Goal: Task Accomplishment & Management: Complete application form

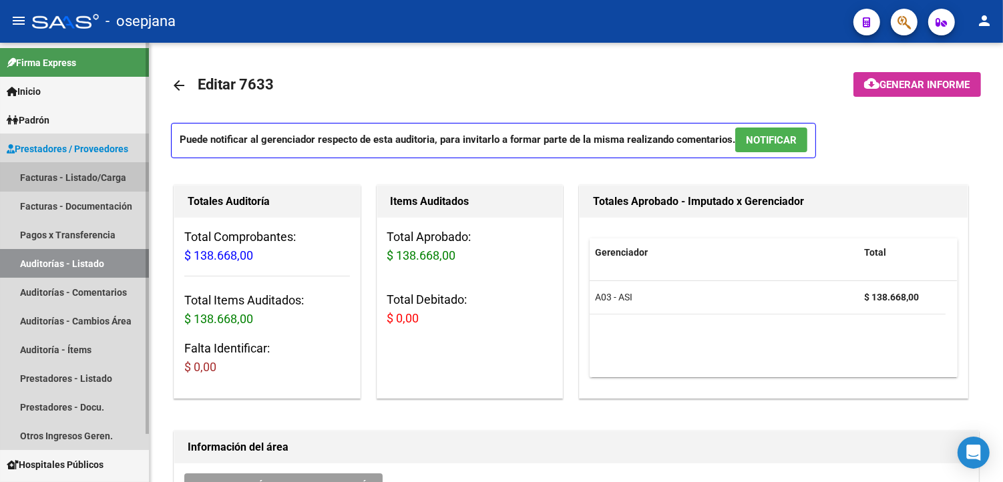
click at [65, 178] on link "Facturas - Listado/Carga" at bounding box center [74, 177] width 149 height 29
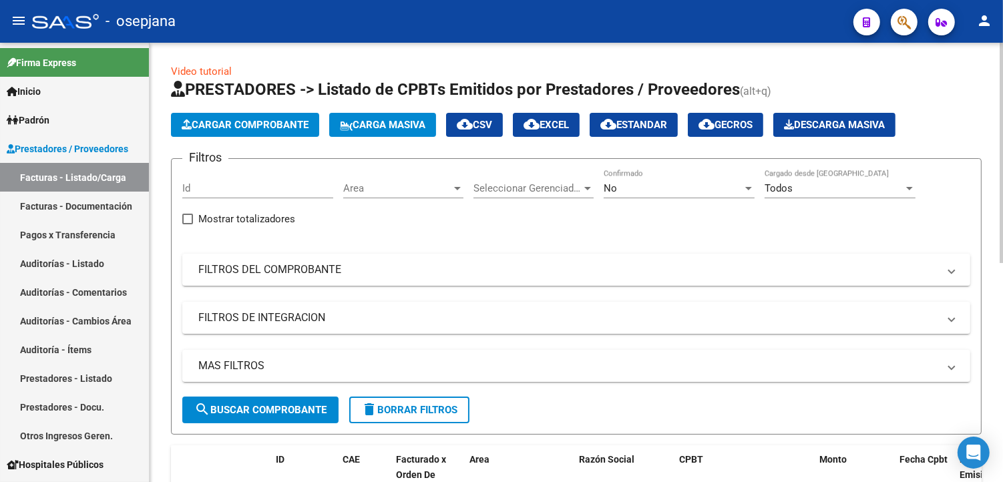
click at [552, 188] on span "Seleccionar Gerenciador" at bounding box center [527, 188] width 108 height 12
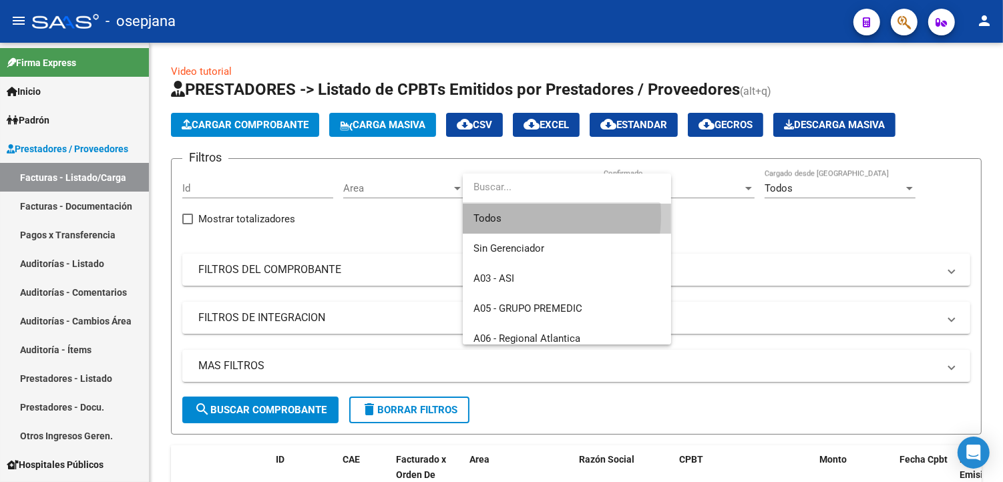
click at [518, 216] on span "Todos" at bounding box center [566, 219] width 187 height 30
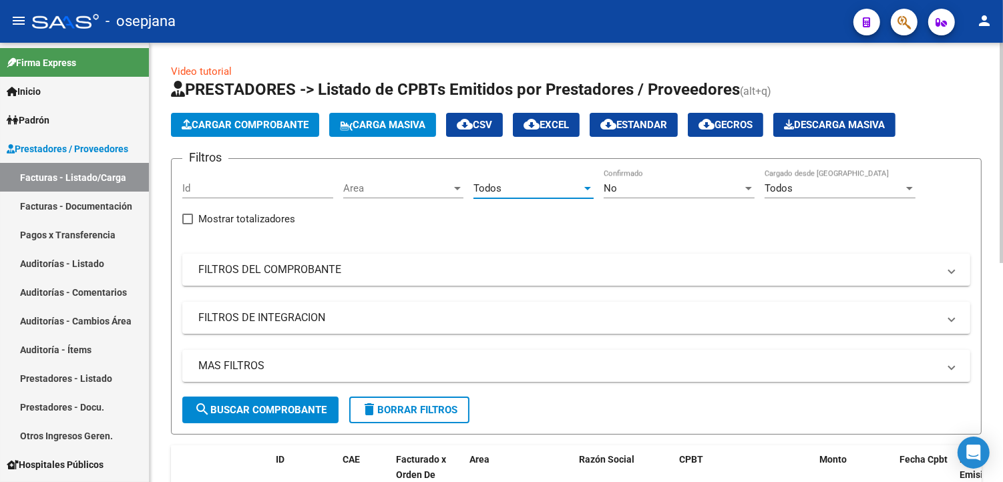
click at [619, 187] on div "No" at bounding box center [672, 188] width 139 height 12
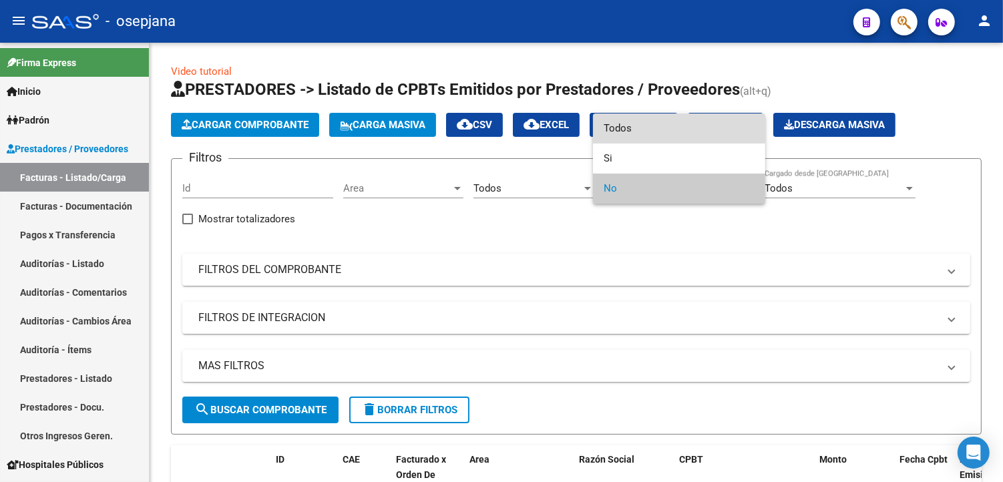
click at [645, 125] on span "Todos" at bounding box center [678, 128] width 151 height 30
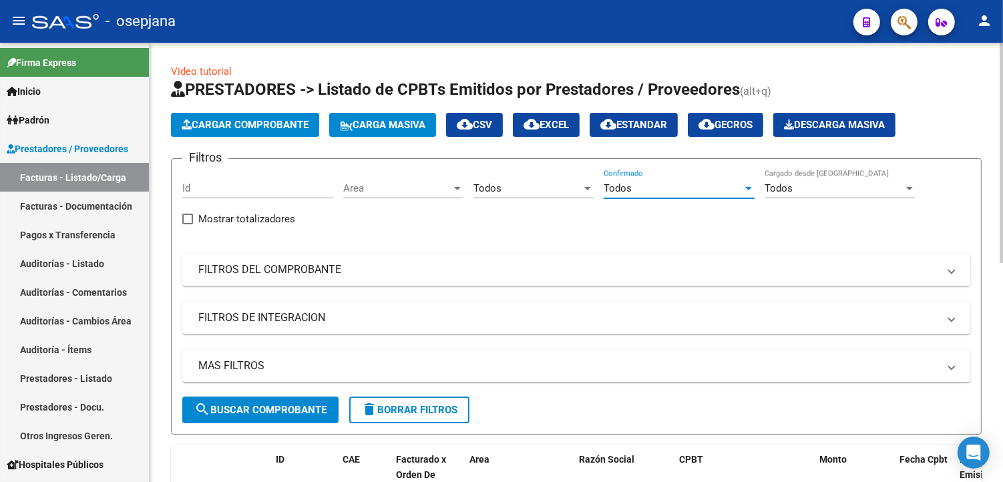
click at [415, 270] on mat-panel-title "FILTROS DEL COMPROBANTE" at bounding box center [568, 269] width 740 height 15
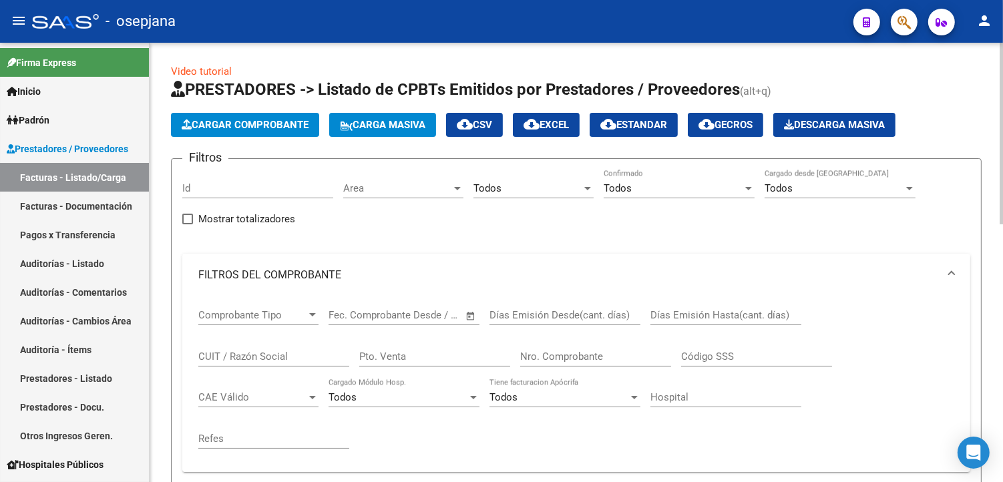
click at [438, 362] on div "Pto. Venta" at bounding box center [434, 352] width 151 height 29
type input "100"
click at [529, 360] on input "Nro. Comprobante" at bounding box center [595, 356] width 151 height 12
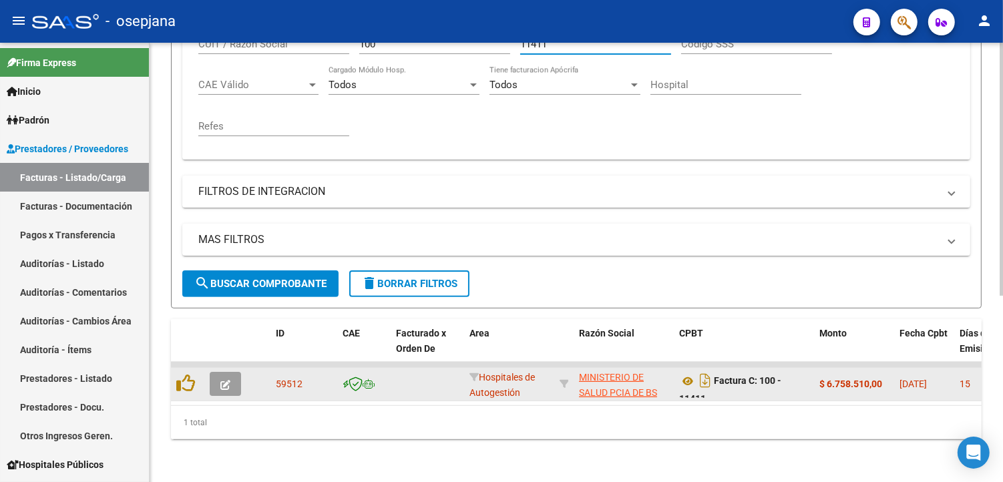
type input "11411"
click at [220, 378] on span "button" at bounding box center [225, 384] width 10 height 12
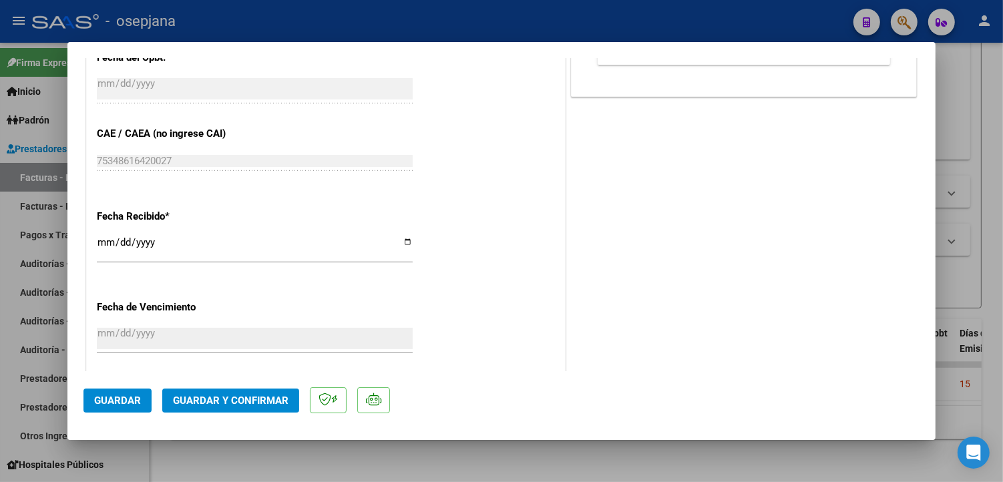
scroll to position [779, 0]
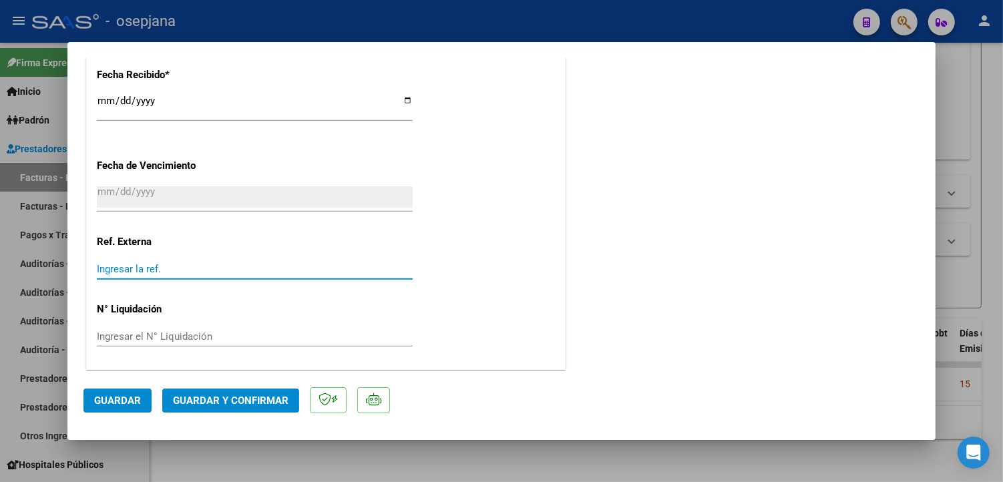
click at [158, 265] on input "Ingresar la ref." at bounding box center [255, 269] width 316 height 12
type input "33843"
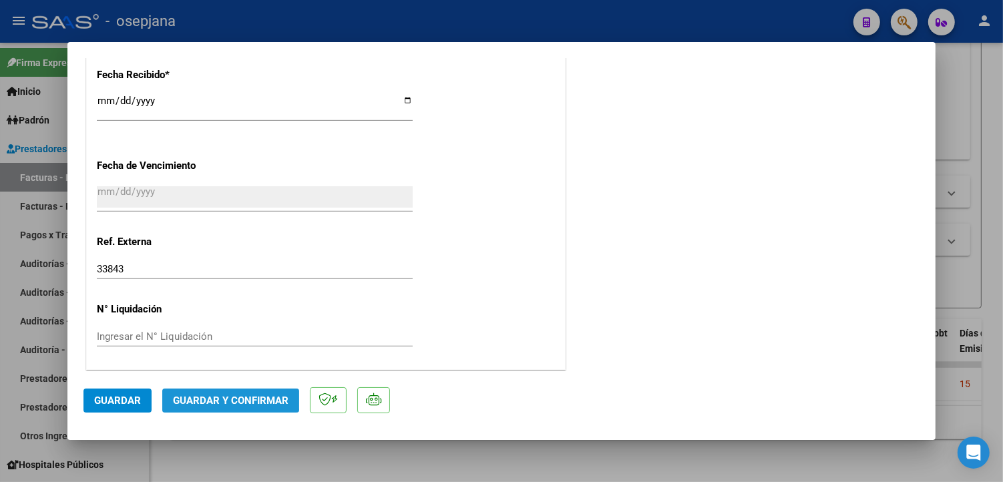
click at [224, 390] on button "Guardar y Confirmar" at bounding box center [230, 400] width 137 height 24
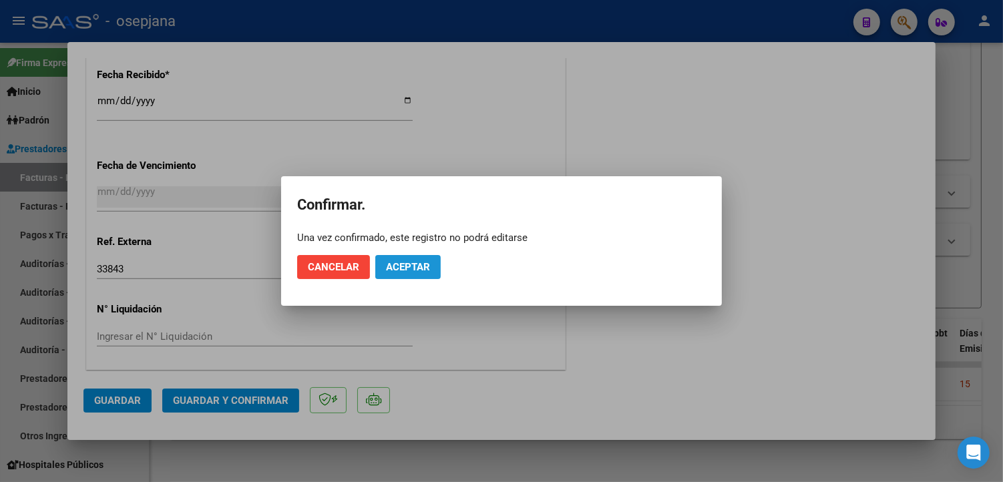
click at [412, 267] on span "Aceptar" at bounding box center [408, 267] width 44 height 12
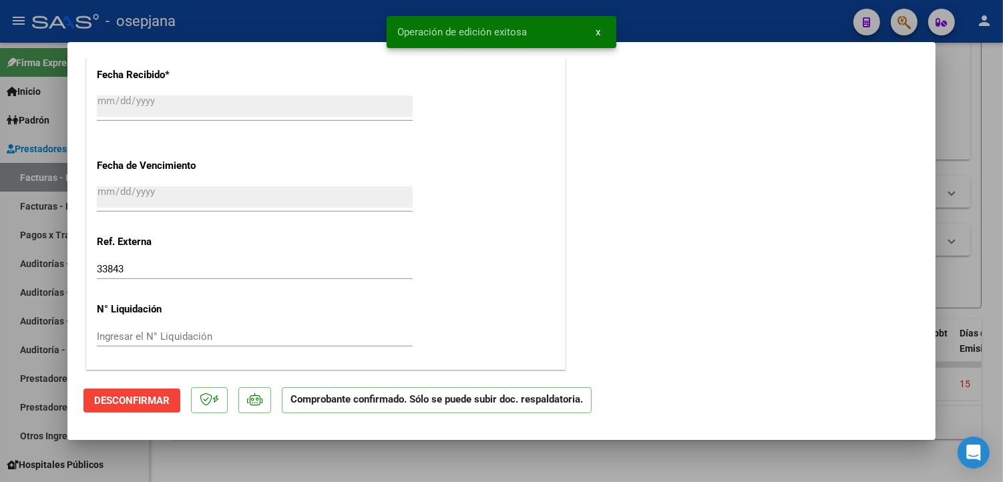
click at [234, 29] on div at bounding box center [501, 241] width 1003 height 482
type input "$ 0,00"
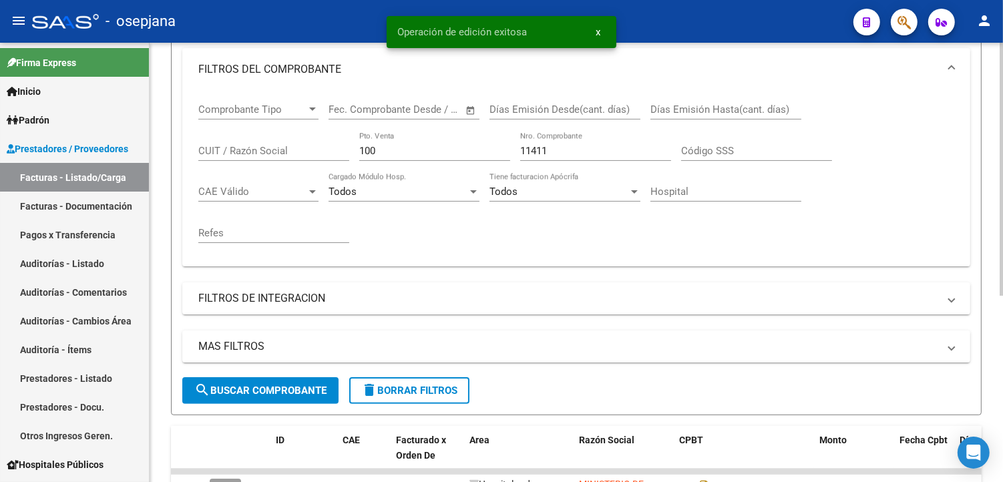
scroll to position [0, 0]
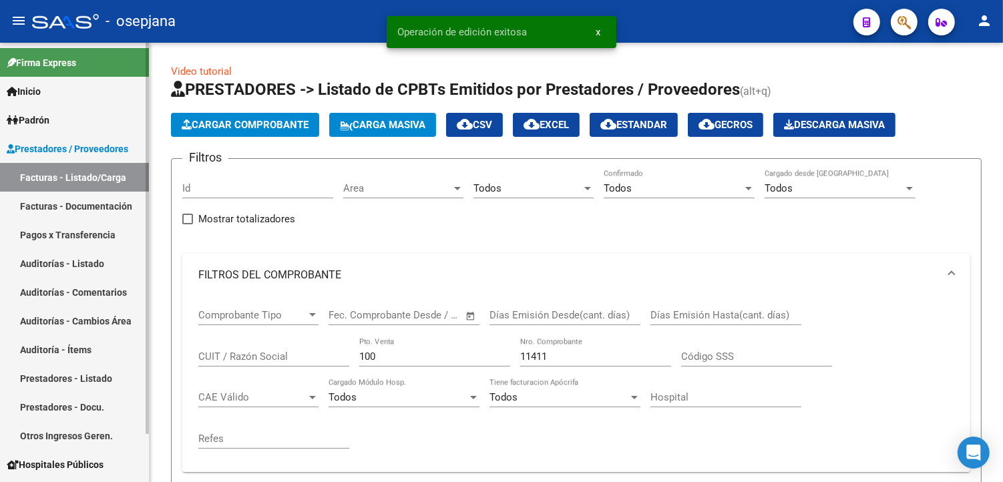
click at [97, 214] on link "Facturas - Documentación" at bounding box center [74, 206] width 149 height 29
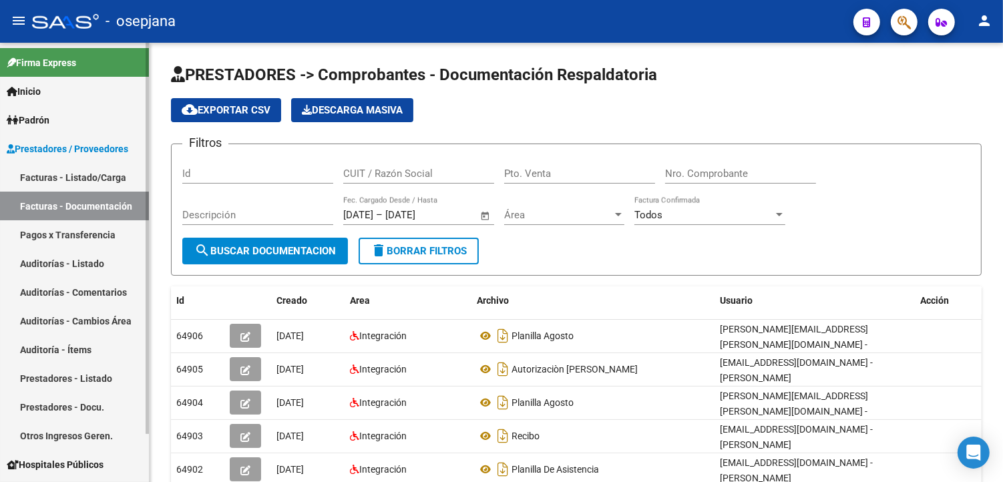
click at [87, 239] on link "Pagos x Transferencia" at bounding box center [74, 234] width 149 height 29
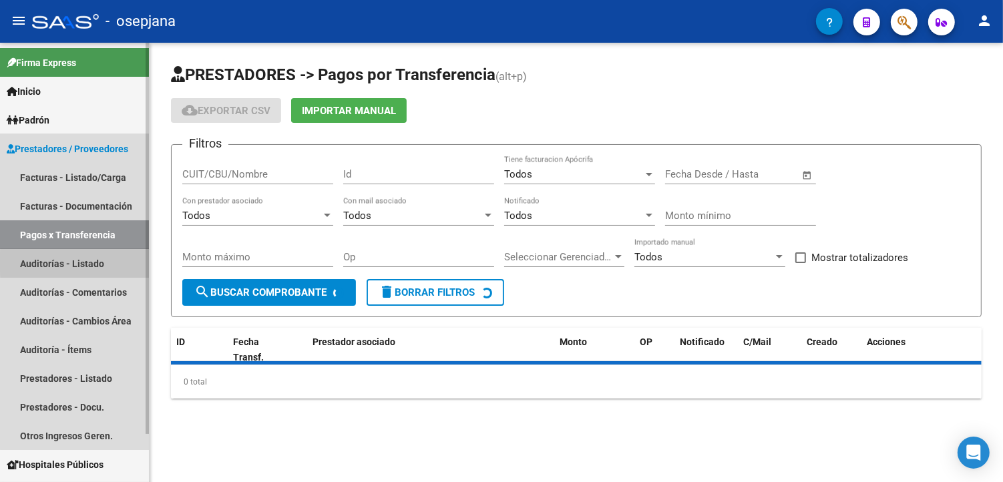
click at [82, 262] on link "Auditorías - Listado" at bounding box center [74, 263] width 149 height 29
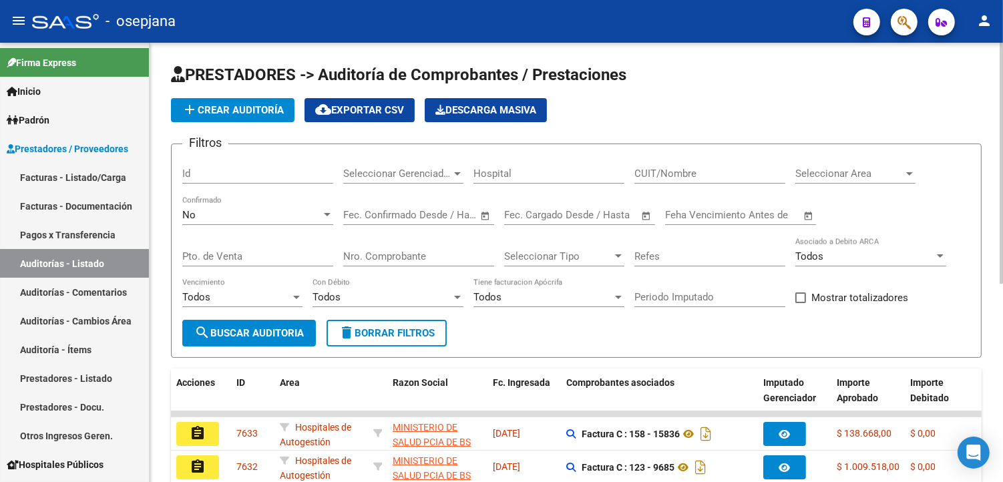
click at [255, 110] on span "add Crear Auditoría" at bounding box center [233, 110] width 102 height 12
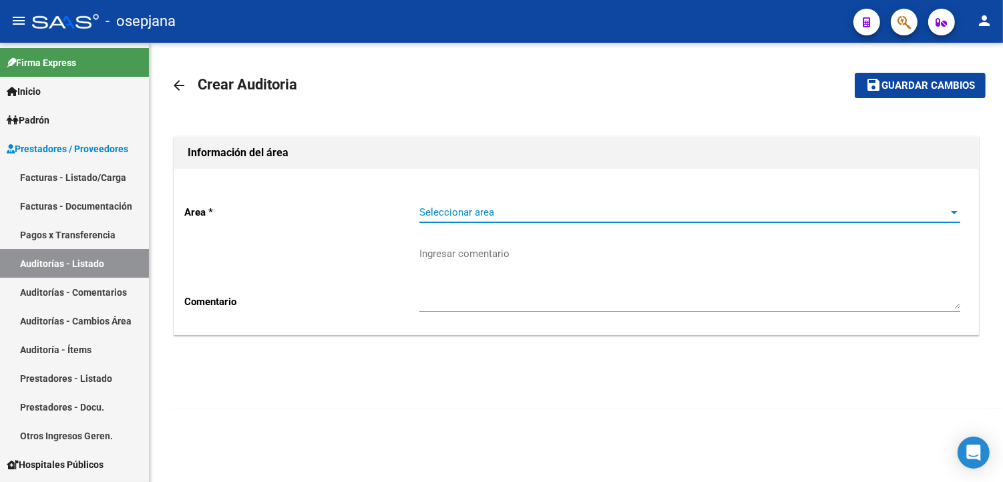
click at [569, 214] on span "Seleccionar area" at bounding box center [683, 212] width 529 height 12
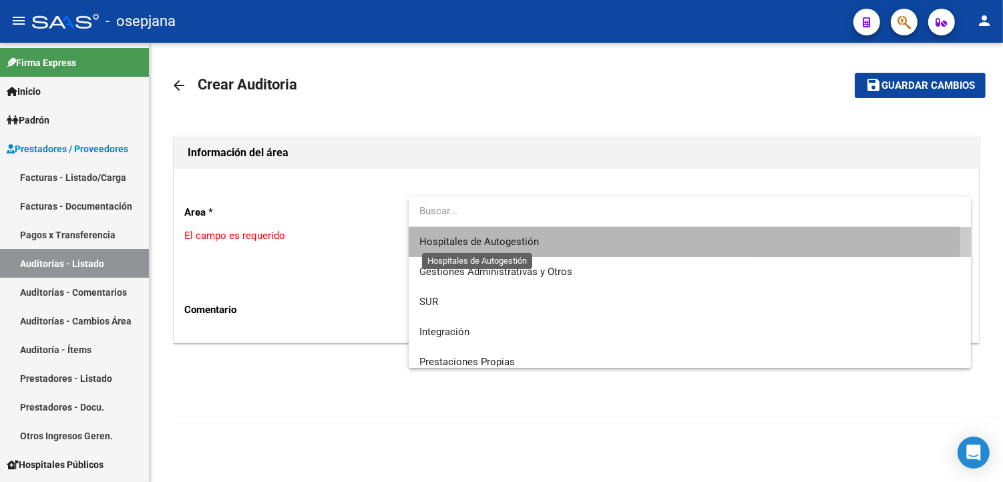
click at [510, 244] on span "Hospitales de Autogestión" at bounding box center [478, 242] width 119 height 12
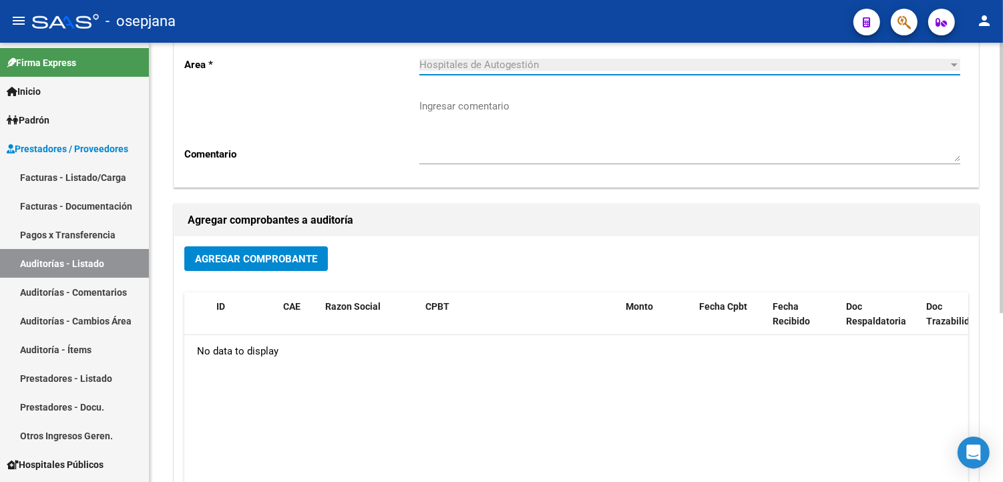
scroll to position [148, 0]
click at [264, 258] on span "Agregar Comprobante" at bounding box center [256, 258] width 122 height 12
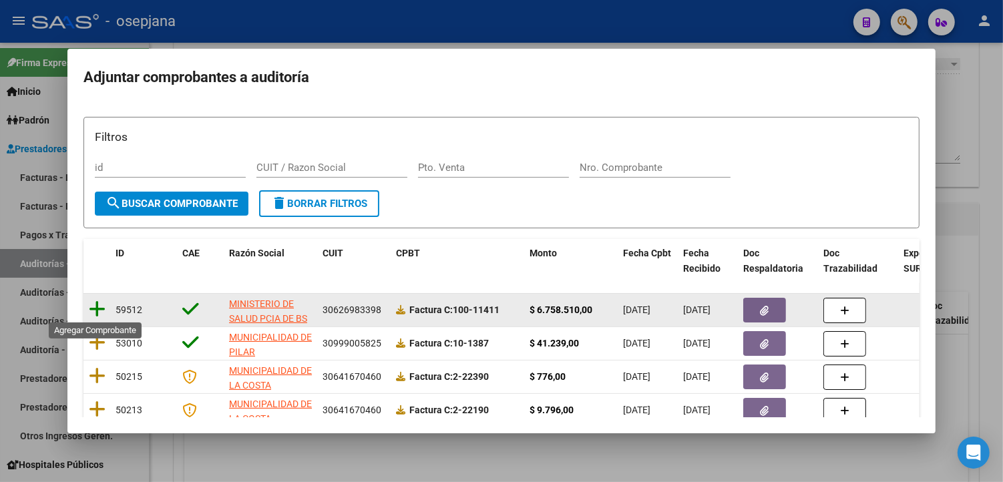
click at [93, 308] on icon at bounding box center [97, 309] width 17 height 19
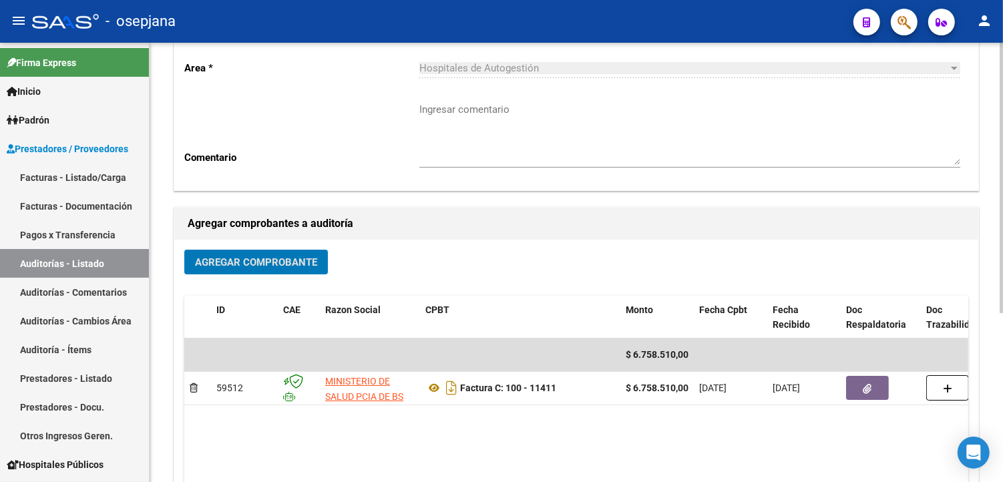
scroll to position [0, 0]
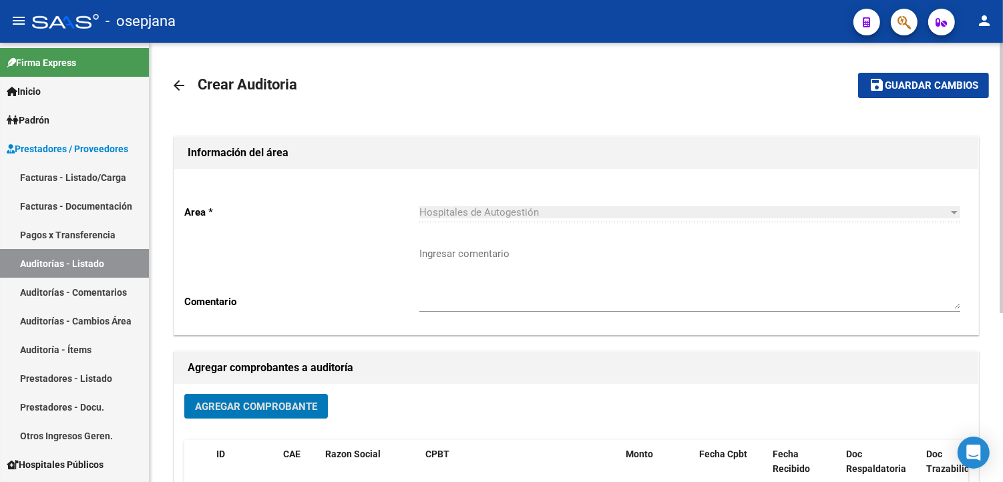
click at [941, 79] on span "save Guardar cambios" at bounding box center [922, 85] width 109 height 12
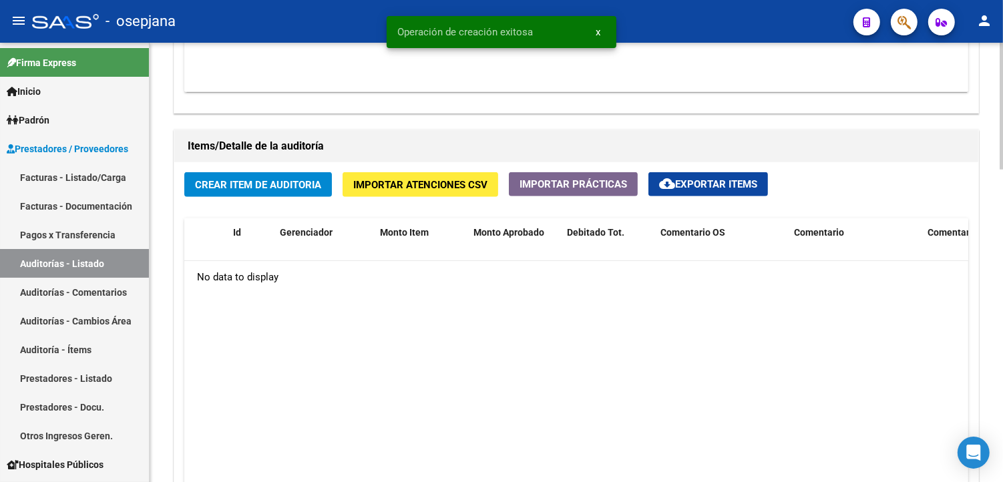
scroll to position [890, 0]
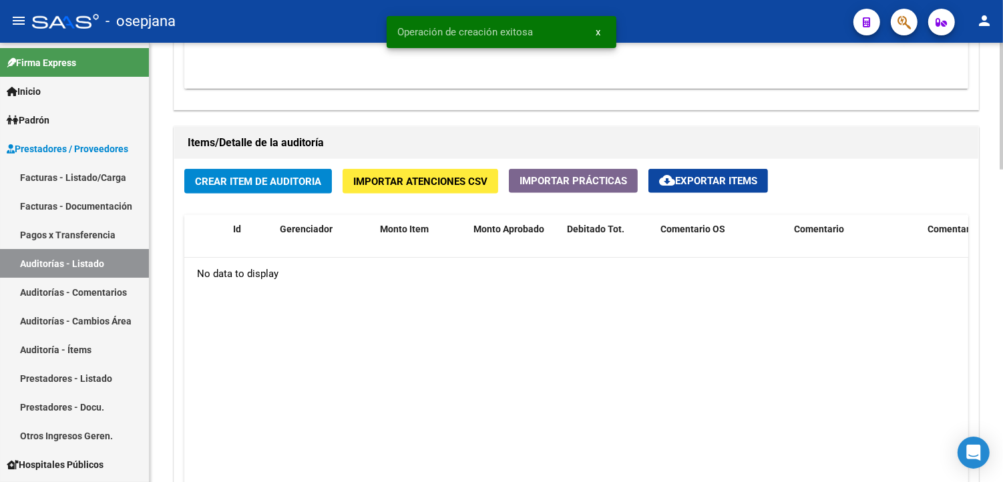
click at [227, 181] on span "Crear Item de Auditoria" at bounding box center [258, 182] width 126 height 12
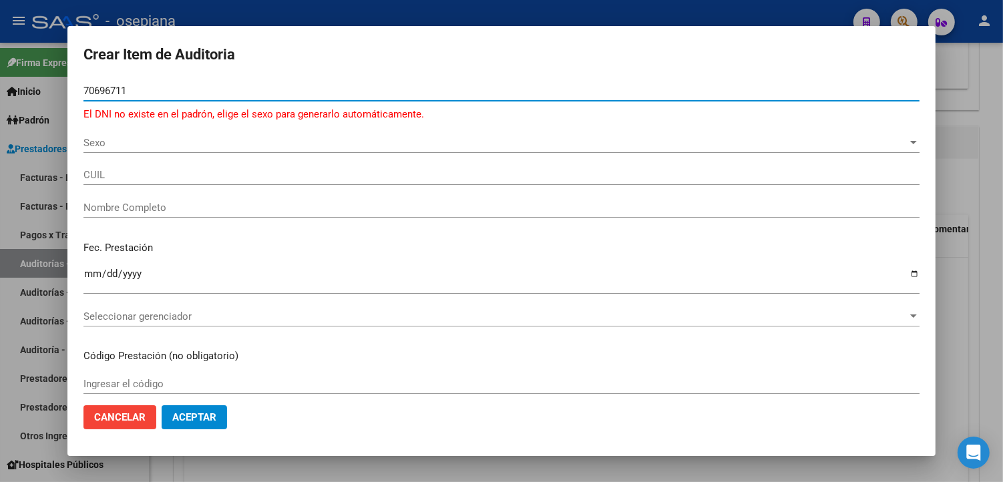
drag, startPoint x: 144, startPoint y: 92, endPoint x: 0, endPoint y: 87, distance: 144.3
click at [0, 87] on html "menu - osepjana person Firma Express Inicio Calendario SSS Instructivos Contact…" at bounding box center [501, 241] width 1003 height 482
type input "39096222"
drag, startPoint x: 158, startPoint y: 89, endPoint x: 0, endPoint y: 83, distance: 157.6
click at [0, 83] on html "menu - osepjana person Firma Express Inicio Calendario SSS Instructivos Contact…" at bounding box center [501, 241] width 1003 height 482
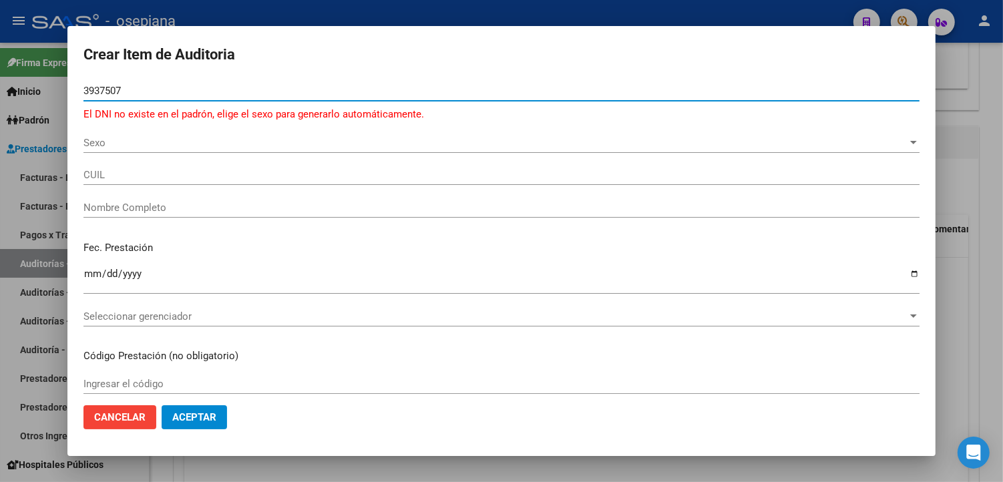
type input "39375071"
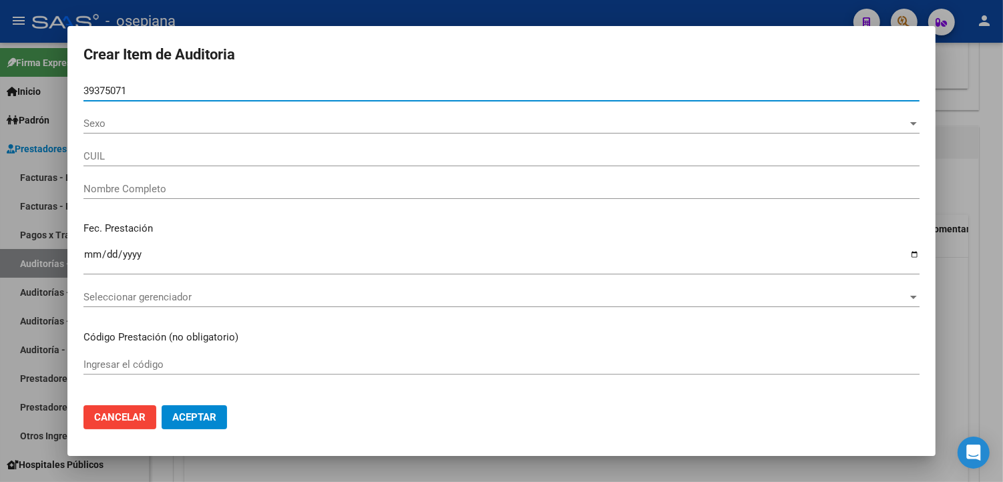
type input "20393750716"
type input "[PERSON_NAME]"
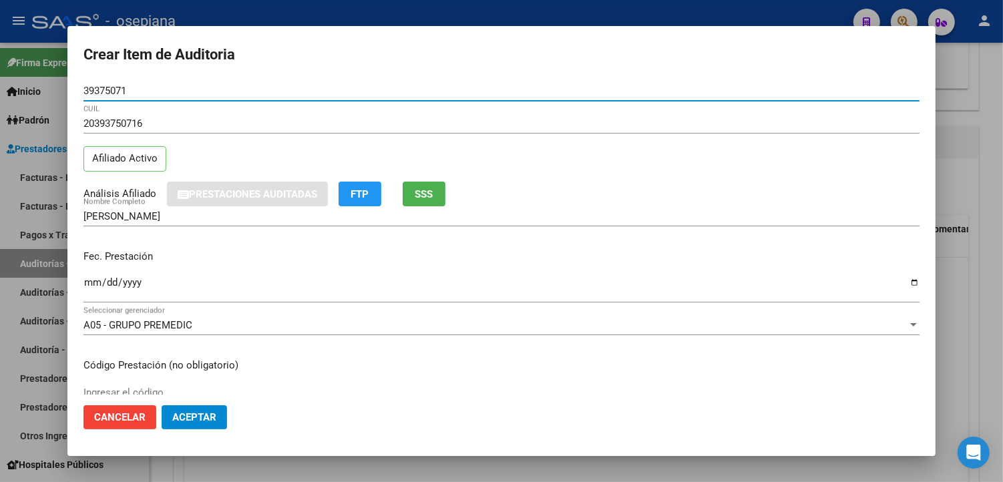
type input "39375071"
click at [422, 198] on span "SSS" at bounding box center [424, 194] width 18 height 12
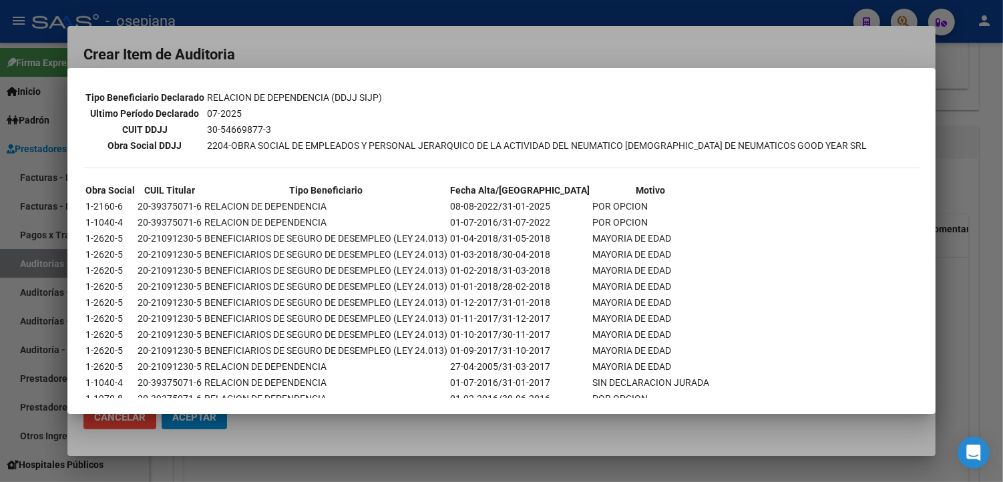
scroll to position [419, 0]
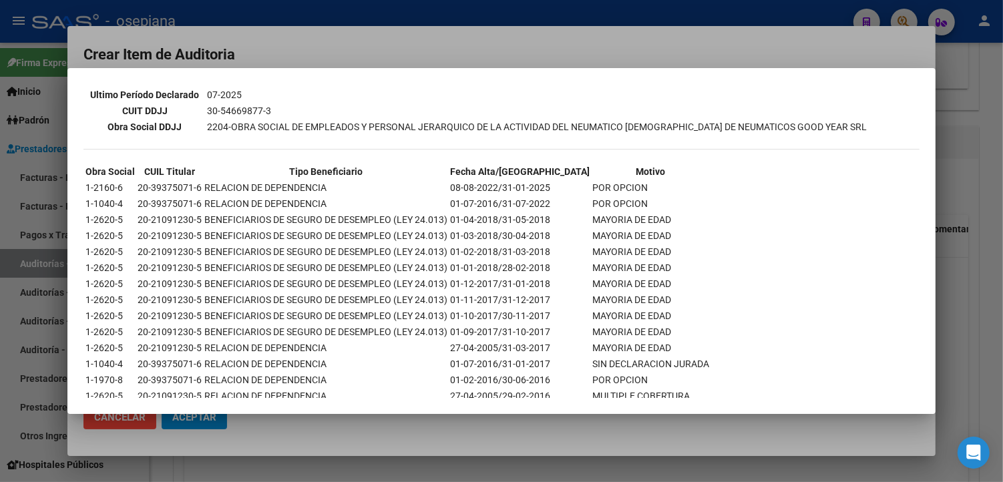
click at [328, 45] on div at bounding box center [501, 241] width 1003 height 482
